Goal: Transaction & Acquisition: Purchase product/service

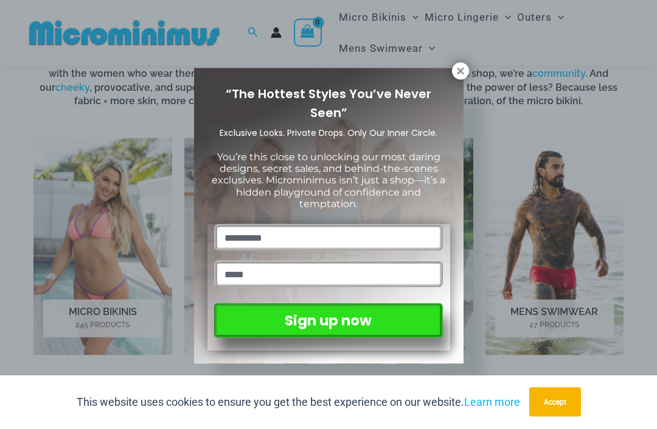
scroll to position [677, 0]
click at [453, 77] on div "“The Hottest Styles You’ve Never Seen” Exclusive Looks. Private Drops. Only Our…" at bounding box center [329, 215] width 270 height 295
click at [452, 79] on div "“The Hottest Styles You’ve Never Seen” Exclusive Looks. Private Drops. Only Our…" at bounding box center [329, 215] width 270 height 295
click at [459, 79] on button at bounding box center [460, 71] width 17 height 17
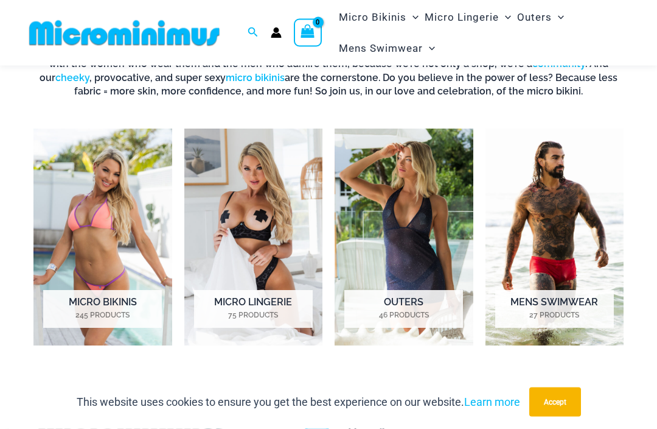
scroll to position [677, 0]
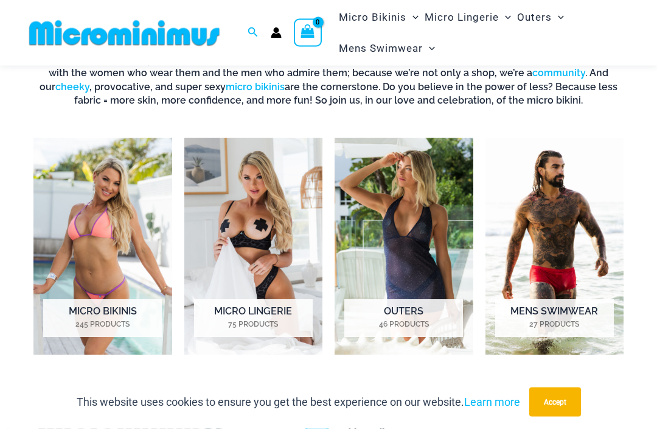
click at [253, 199] on img "Visit product category Micro Lingerie" at bounding box center [253, 246] width 139 height 217
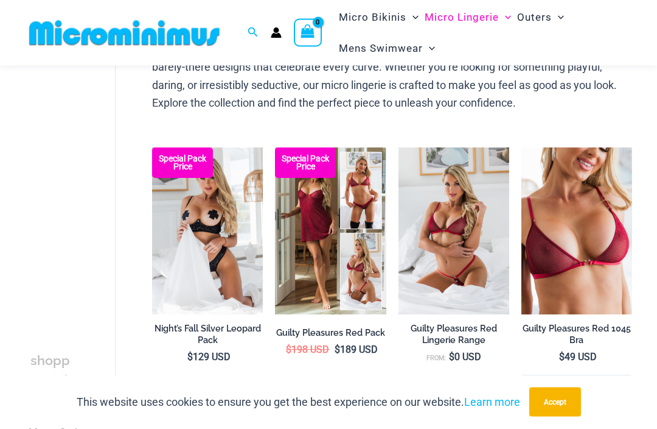
scroll to position [124, 0]
click at [152, 147] on img at bounding box center [152, 147] width 0 height 0
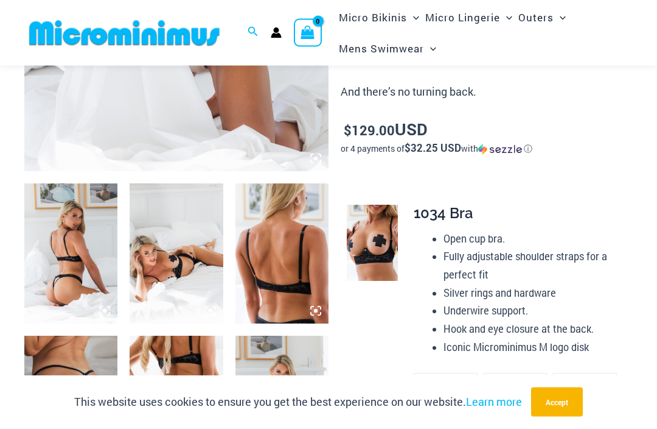
scroll to position [393, 0]
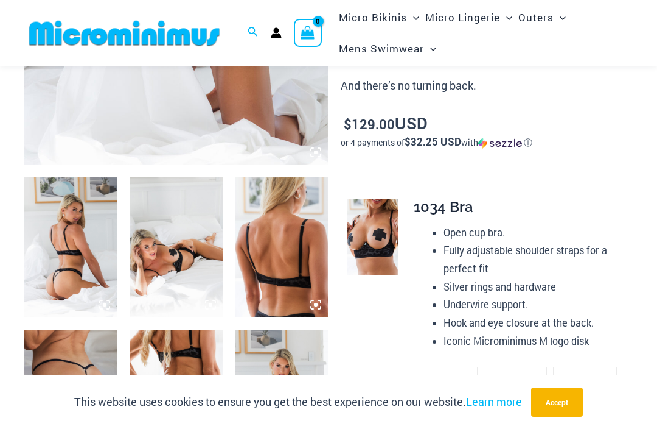
click at [60, 233] on img at bounding box center [70, 247] width 93 height 140
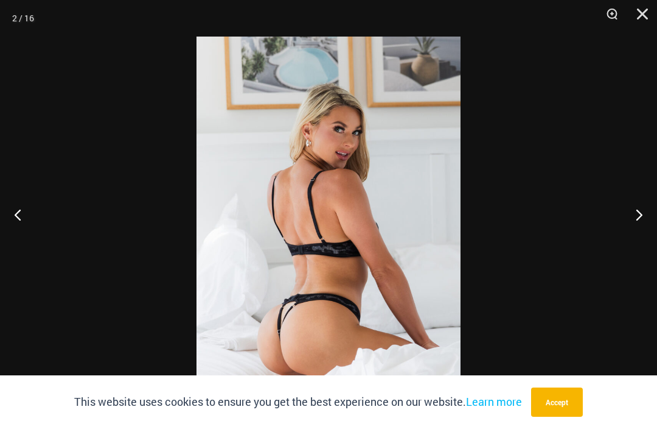
click at [29, 234] on button "Previous" at bounding box center [23, 214] width 46 height 61
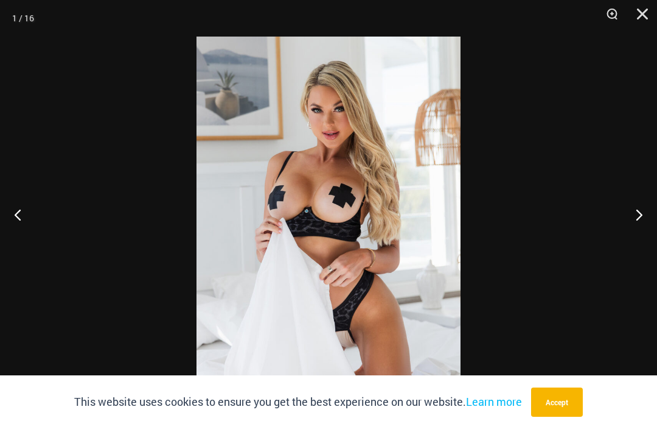
click at [27, 238] on button "Previous" at bounding box center [23, 214] width 46 height 61
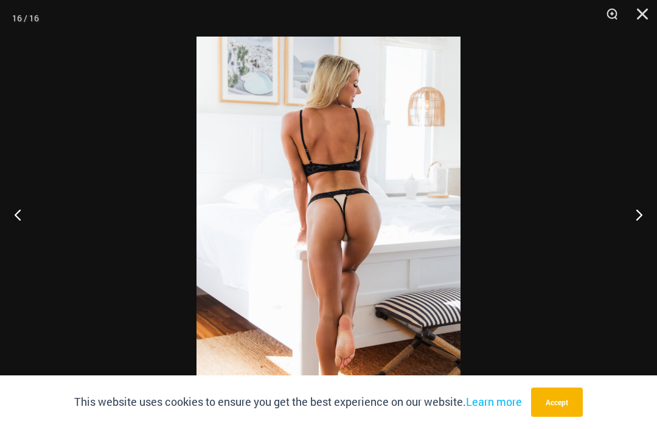
click at [25, 235] on button "Previous" at bounding box center [23, 214] width 46 height 61
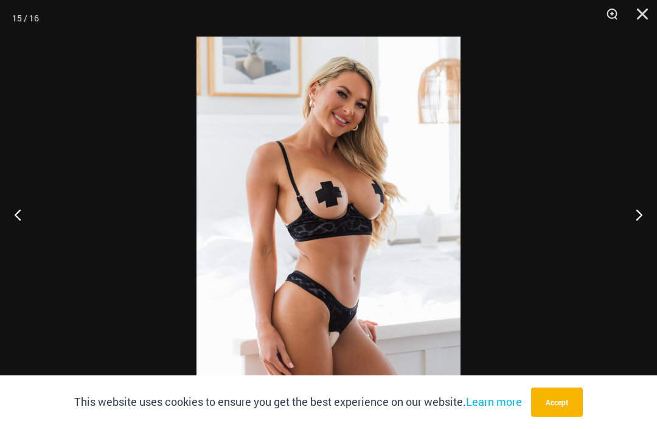
click at [27, 235] on button "Previous" at bounding box center [23, 214] width 46 height 61
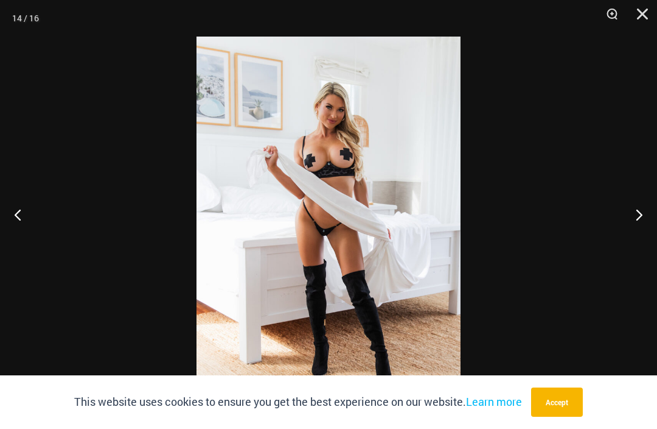
click at [25, 236] on button "Previous" at bounding box center [23, 214] width 46 height 61
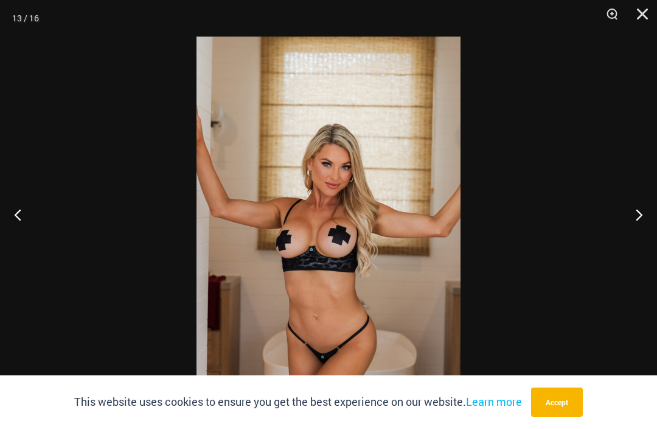
click at [32, 234] on button "Previous" at bounding box center [23, 214] width 46 height 61
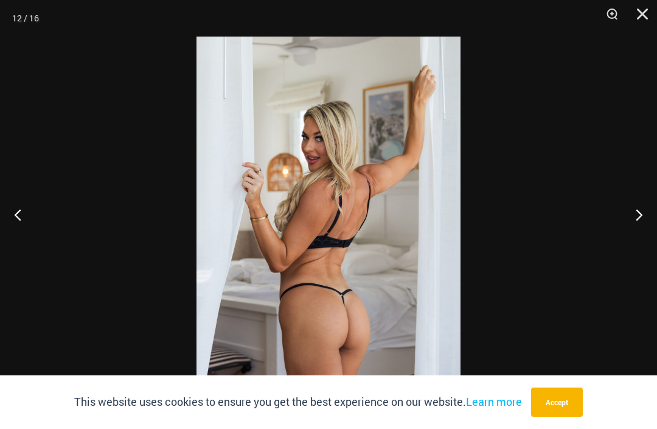
click at [32, 234] on button "Previous" at bounding box center [23, 214] width 46 height 61
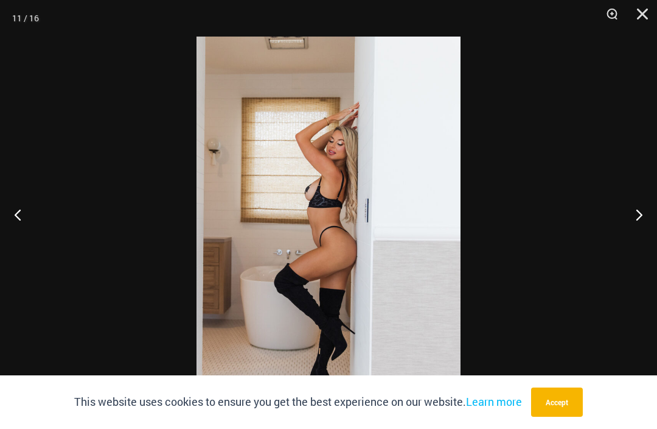
click at [30, 235] on button "Previous" at bounding box center [23, 214] width 46 height 61
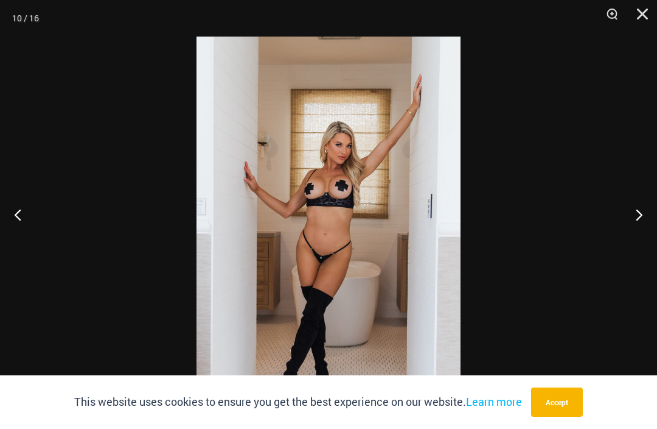
click at [32, 231] on button "Previous" at bounding box center [23, 214] width 46 height 61
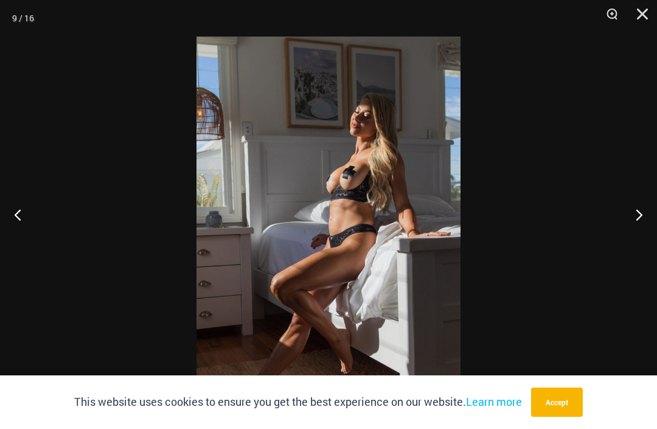
click at [31, 229] on button "Previous" at bounding box center [23, 214] width 46 height 61
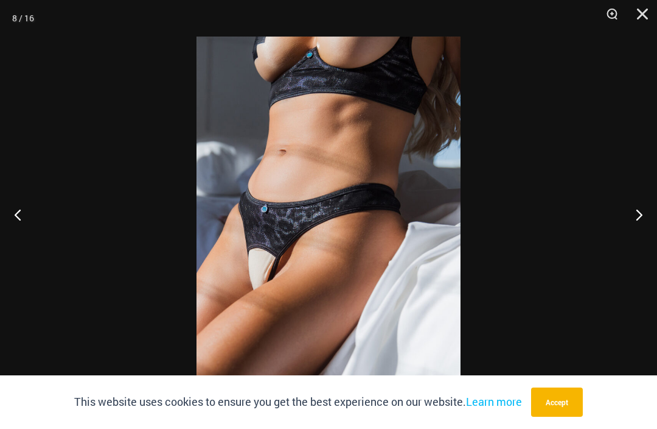
click at [26, 231] on button "Previous" at bounding box center [23, 214] width 46 height 61
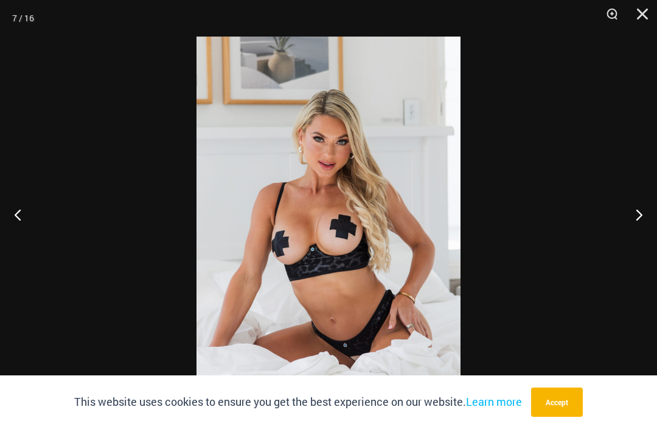
click at [28, 230] on button "Previous" at bounding box center [23, 214] width 46 height 61
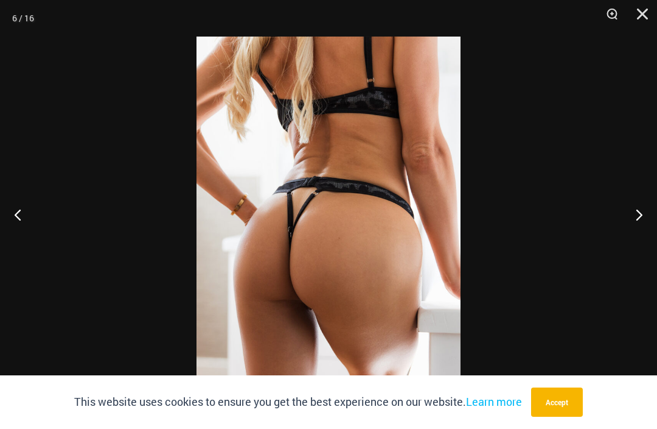
click at [28, 228] on button "Previous" at bounding box center [23, 214] width 46 height 61
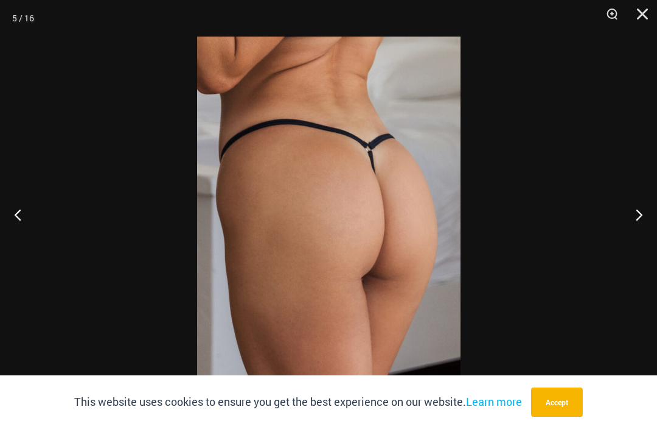
click at [29, 231] on button "Previous" at bounding box center [23, 214] width 46 height 61
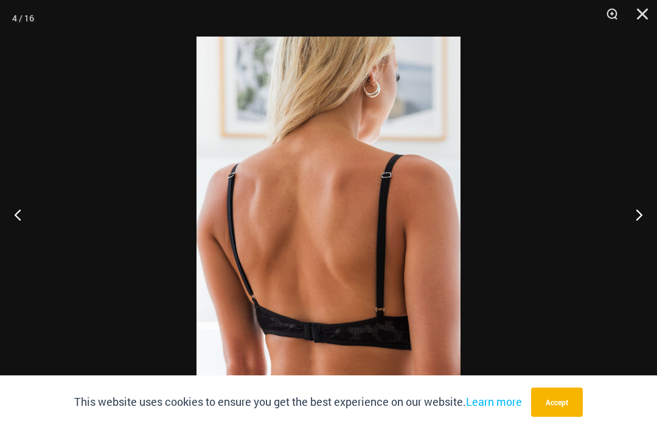
click at [29, 231] on button "Previous" at bounding box center [23, 214] width 46 height 61
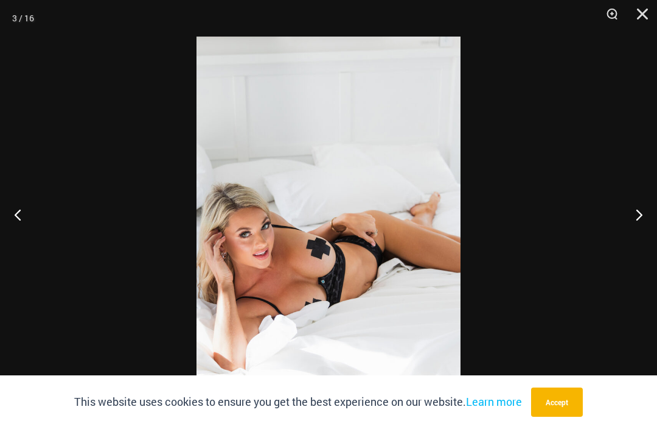
click at [29, 231] on button "Previous" at bounding box center [23, 214] width 46 height 61
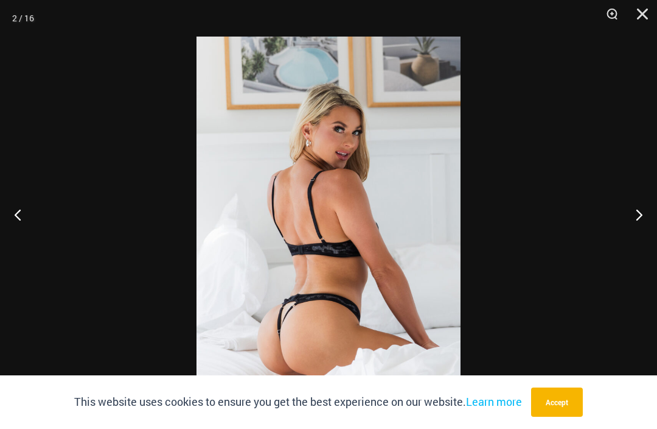
click at [29, 230] on button "Previous" at bounding box center [23, 214] width 46 height 61
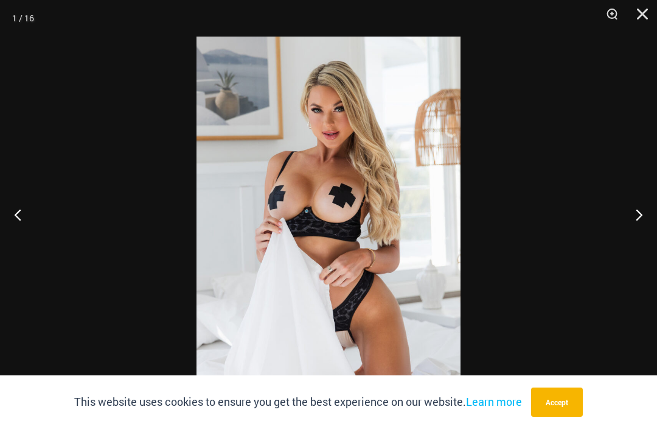
click at [30, 228] on button "Previous" at bounding box center [23, 214] width 46 height 61
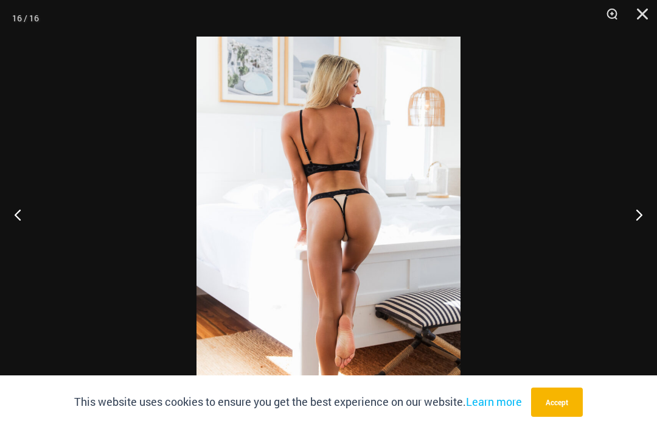
click at [29, 228] on button "Previous" at bounding box center [23, 214] width 46 height 61
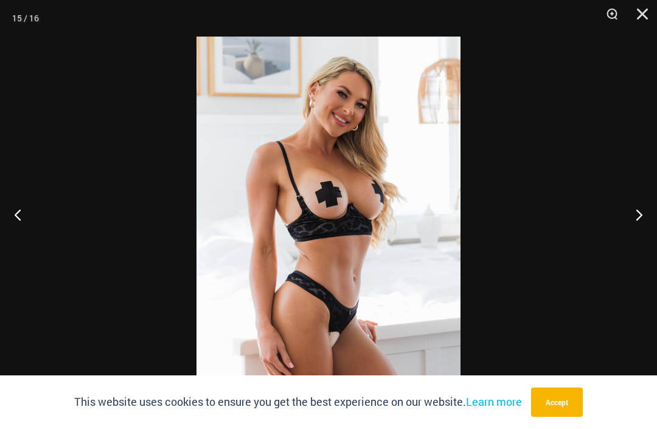
click at [30, 226] on button "Previous" at bounding box center [23, 214] width 46 height 61
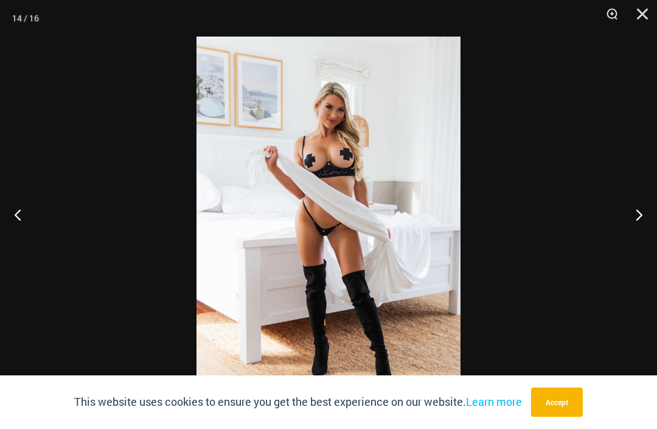
click at [30, 228] on button "Previous" at bounding box center [23, 214] width 46 height 61
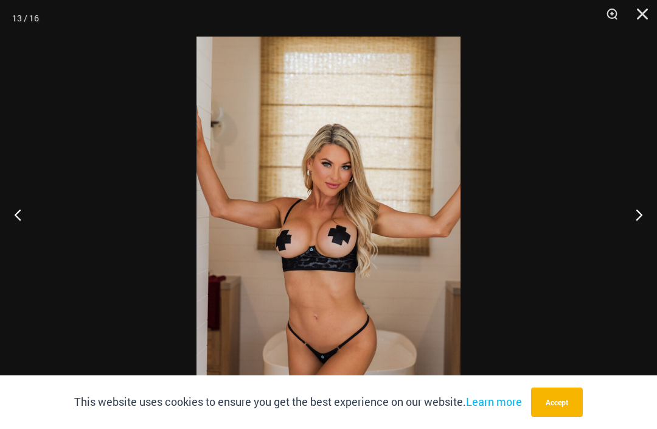
click at [30, 230] on button "Previous" at bounding box center [23, 214] width 46 height 61
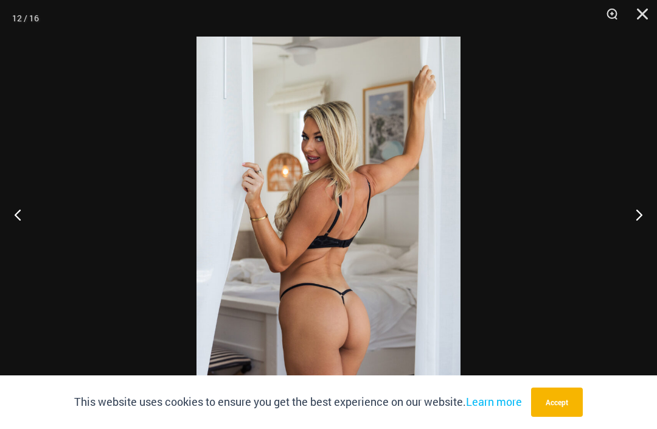
click at [30, 228] on button "Previous" at bounding box center [23, 214] width 46 height 61
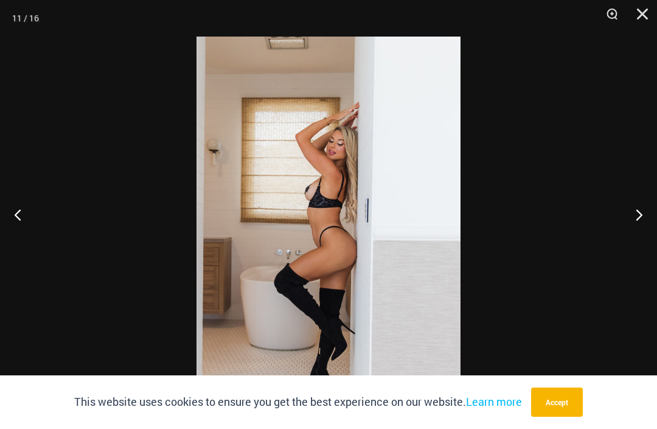
click at [631, 23] on button "Close" at bounding box center [638, 18] width 30 height 37
